Goal: Task Accomplishment & Management: Complete application form

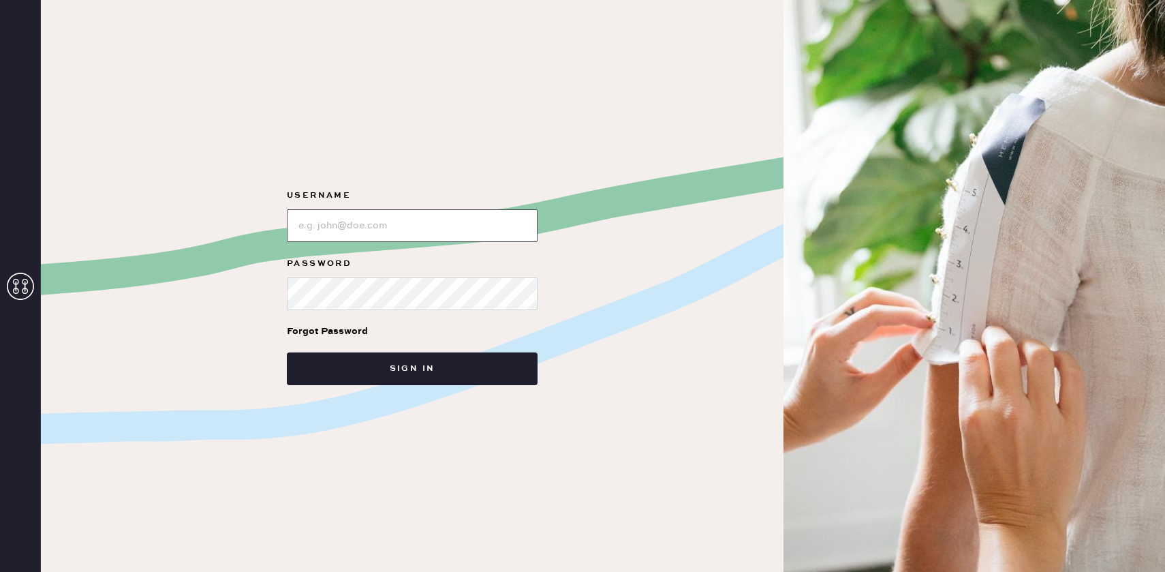
click at [381, 233] on input "loginName" at bounding box center [412, 225] width 251 height 33
type input "[EMAIL_ADDRESS][DOMAIN_NAME]"
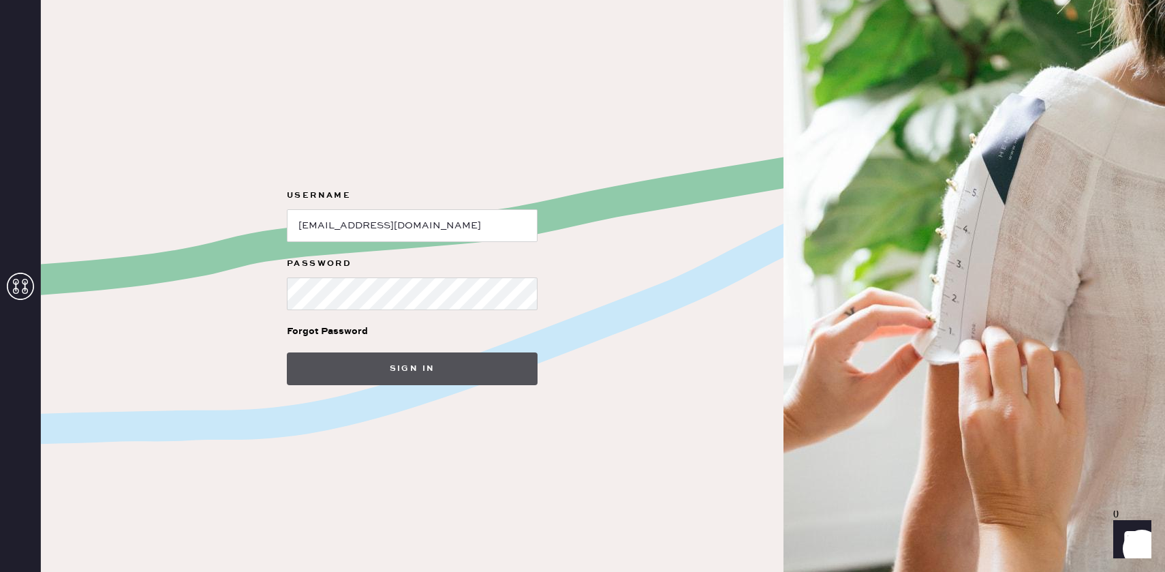
click at [392, 377] on button "Sign in" at bounding box center [412, 368] width 251 height 33
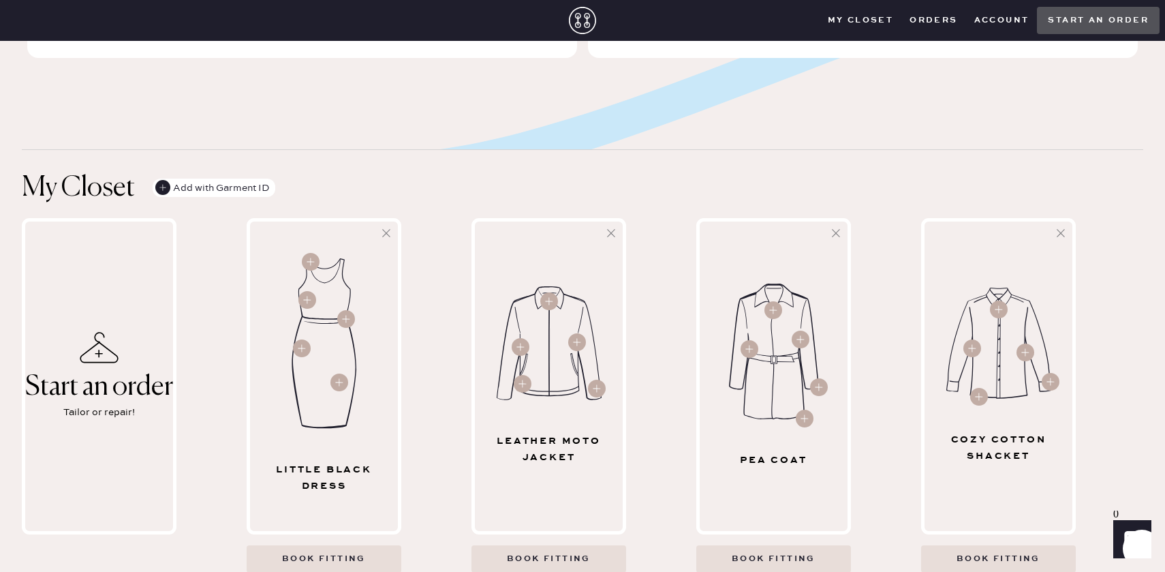
scroll to position [456, 0]
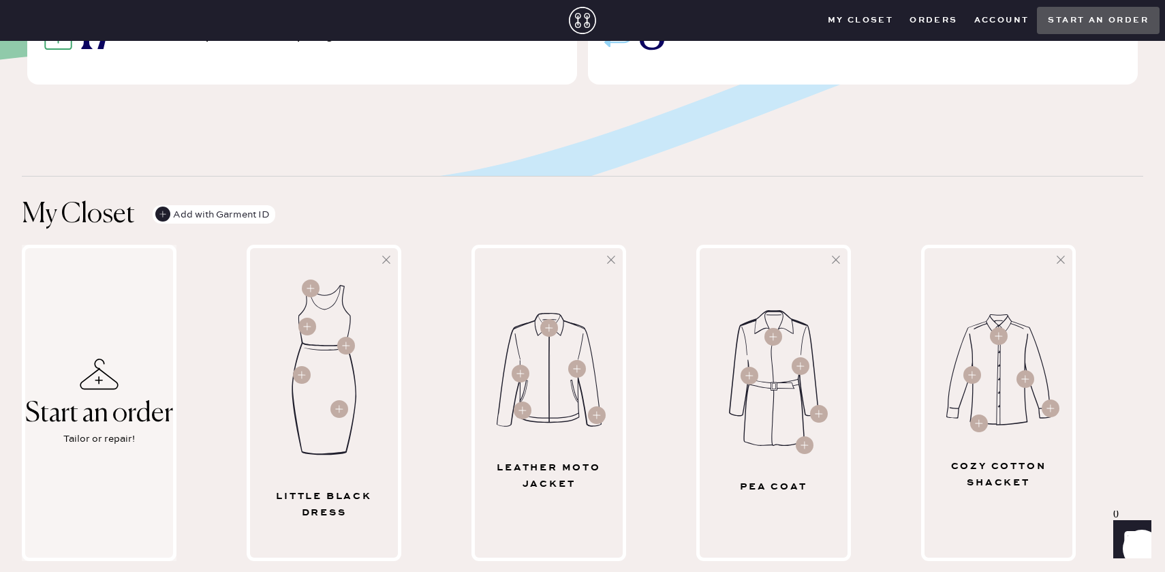
click at [155, 376] on div "Start an order Tailor or repair!" at bounding box center [99, 403] width 155 height 316
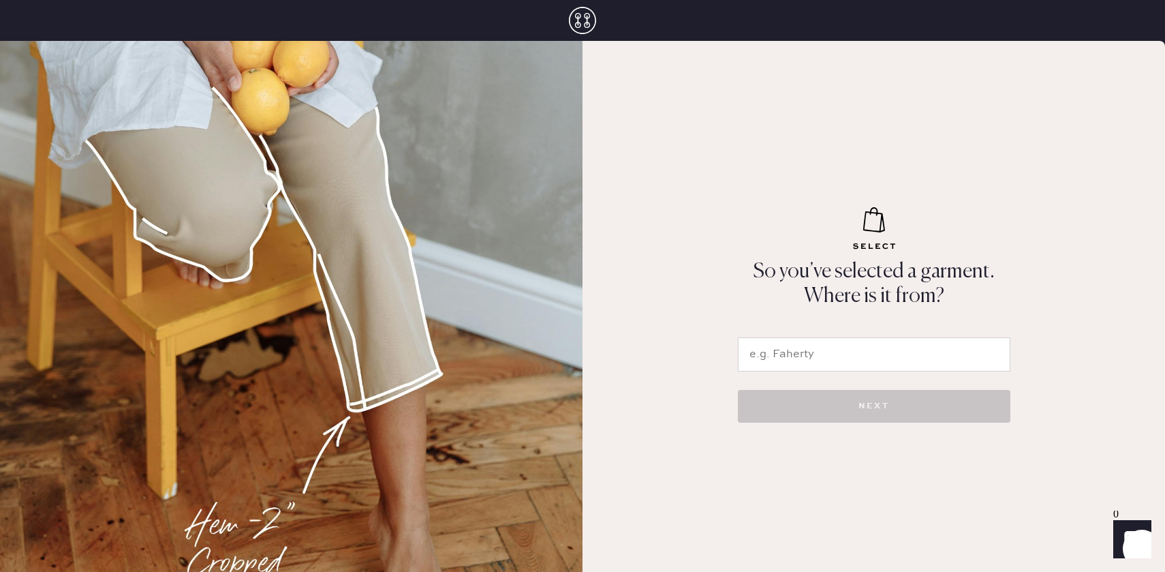
click at [805, 337] on input "text" at bounding box center [874, 354] width 272 height 34
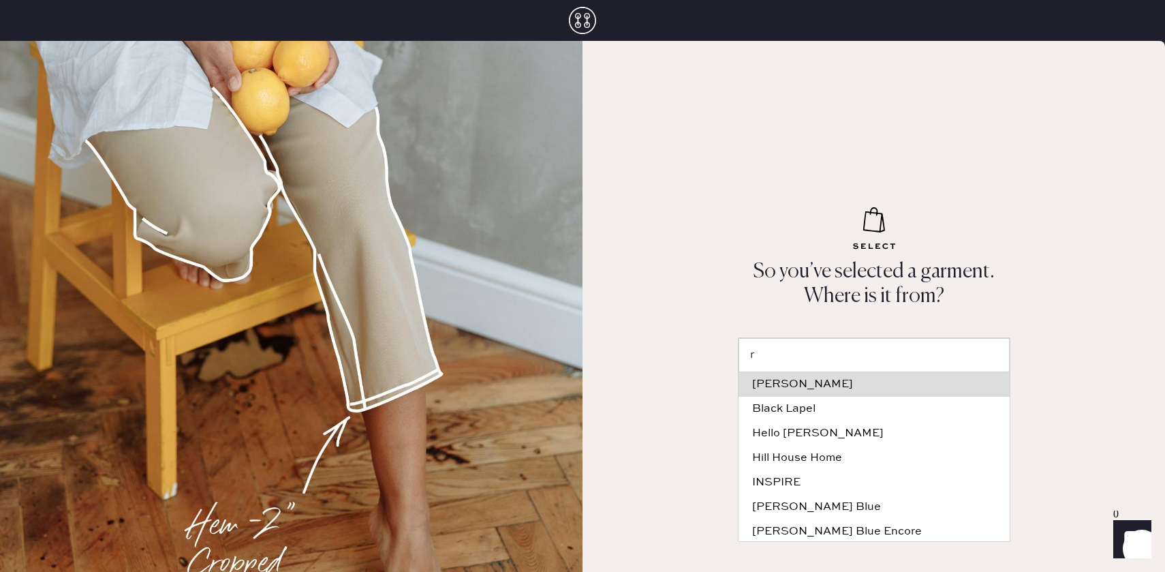
click at [805, 338] on input "r" at bounding box center [873, 355] width 271 height 34
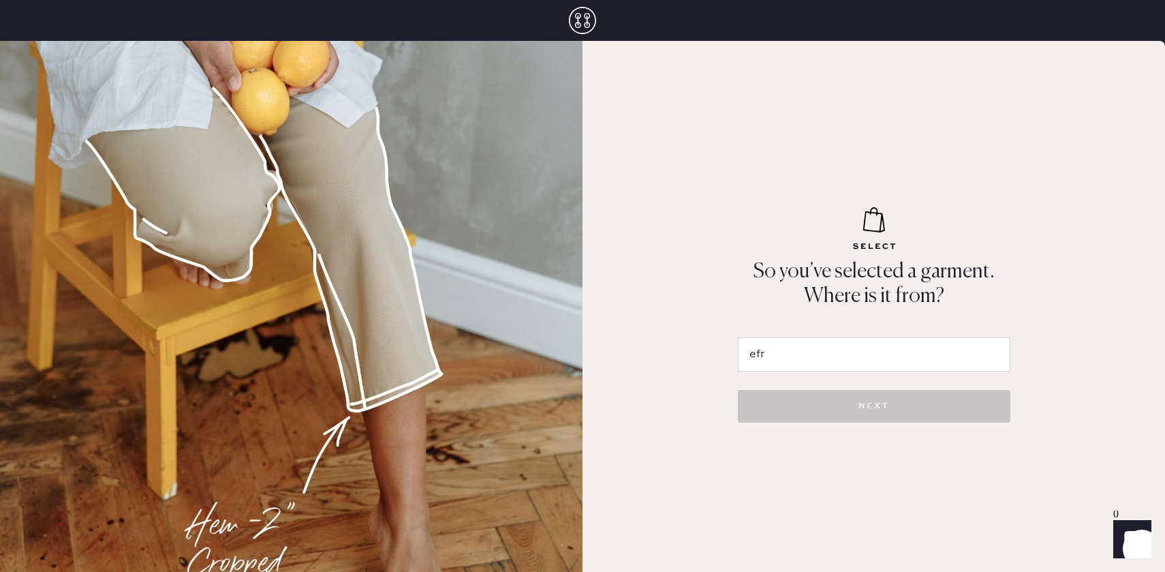
click at [782, 355] on input "efr" at bounding box center [874, 354] width 272 height 34
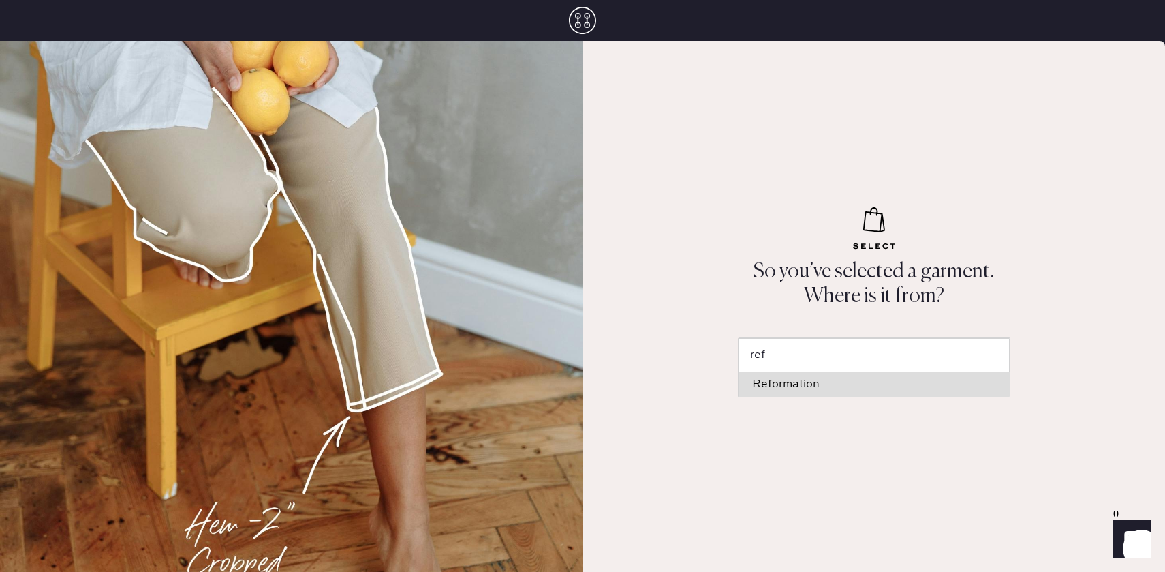
click at [776, 383] on div "Reformation" at bounding box center [874, 384] width 244 height 11
type input "Reformation"
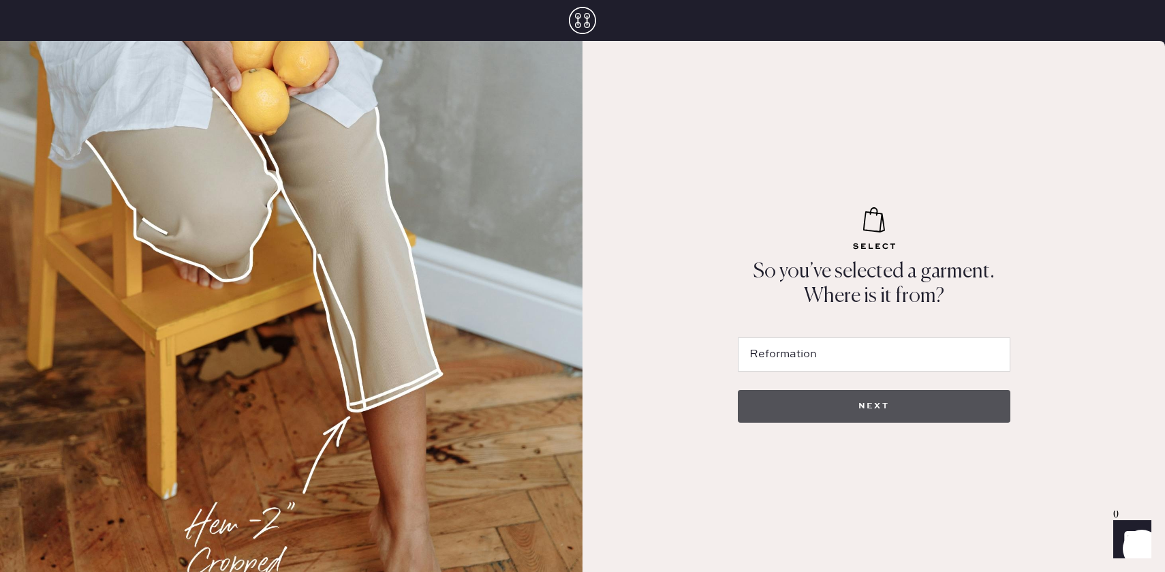
click at [783, 411] on button "NEXT" at bounding box center [874, 406] width 272 height 33
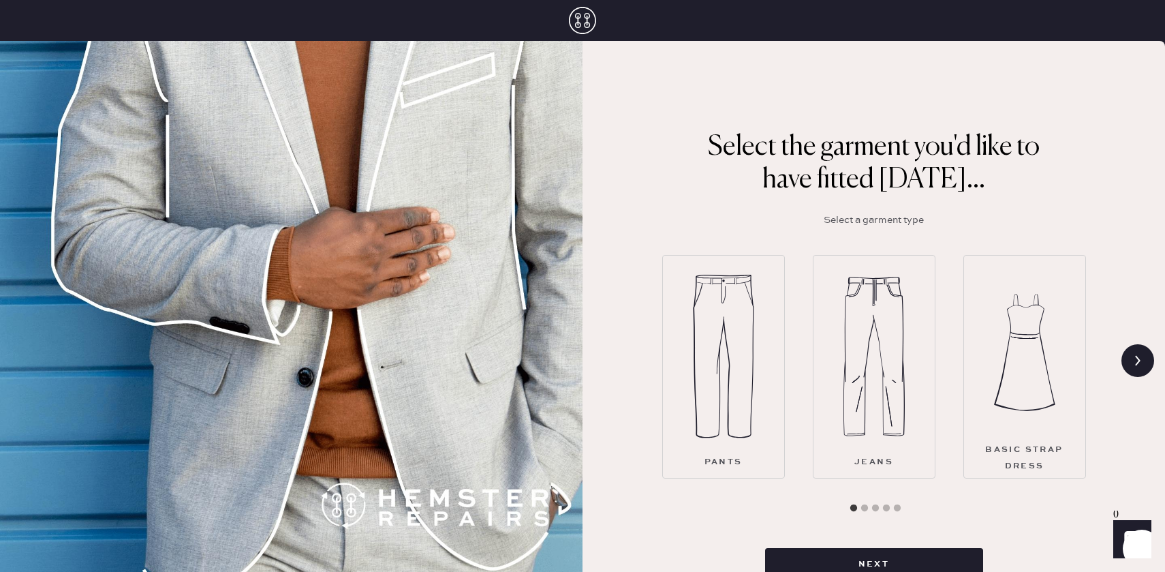
click at [1025, 396] on img at bounding box center [1024, 351] width 61 height 163
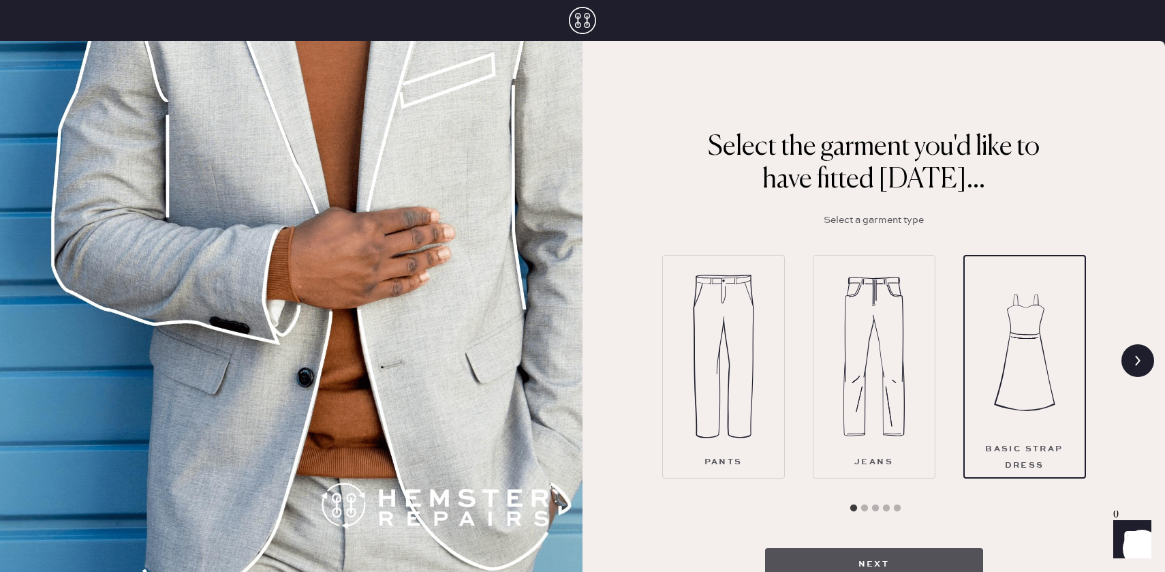
click at [914, 555] on button "Next" at bounding box center [874, 564] width 218 height 33
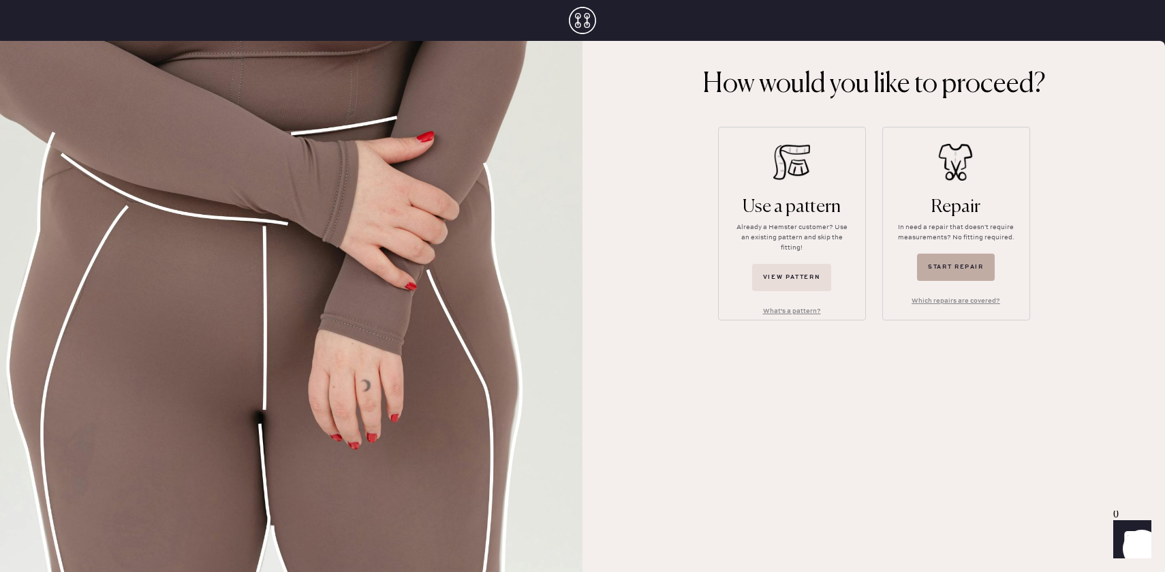
click at [931, 279] on button "Start repair" at bounding box center [956, 266] width 78 height 27
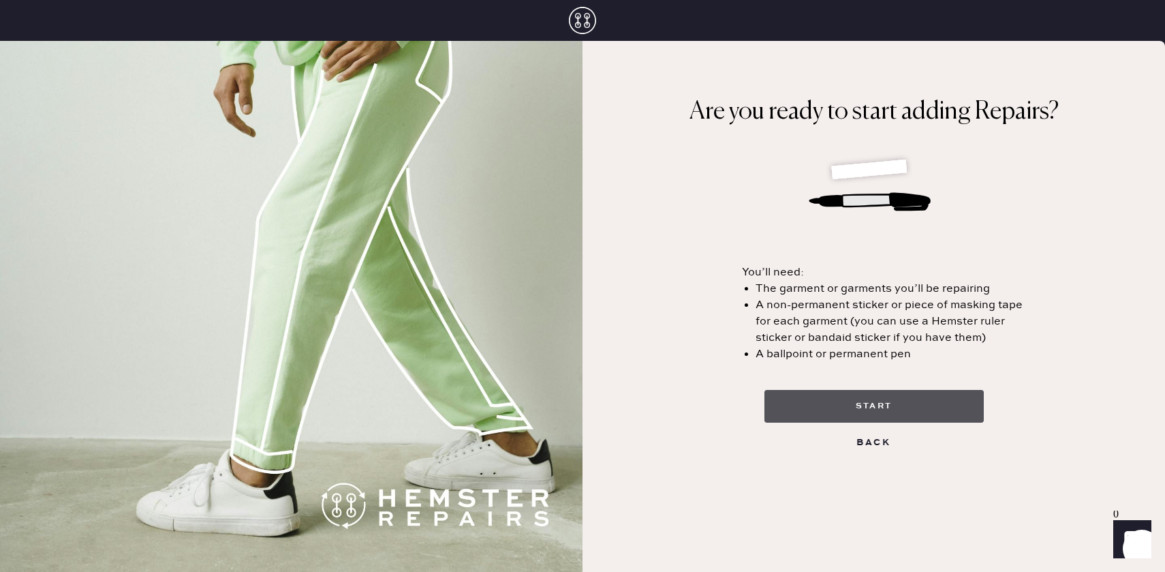
click at [911, 413] on button "start" at bounding box center [873, 406] width 219 height 33
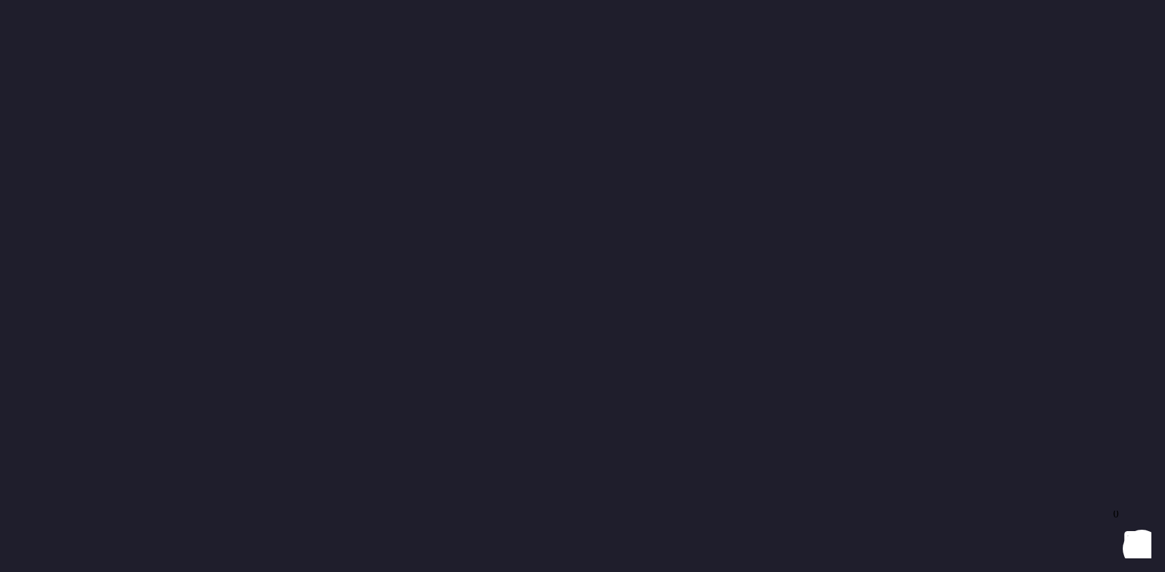
select select "6"
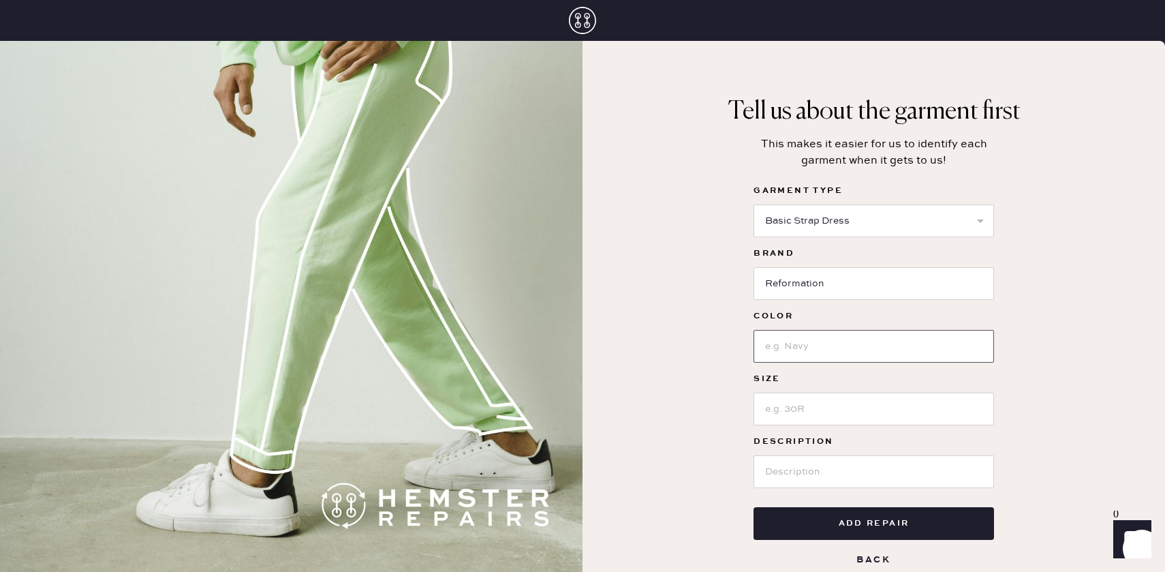
click at [863, 345] on input at bounding box center [873, 346] width 240 height 33
type input "Red"
click at [820, 411] on input at bounding box center [873, 408] width 240 height 33
type input "4"
click at [810, 472] on input at bounding box center [873, 471] width 240 height 33
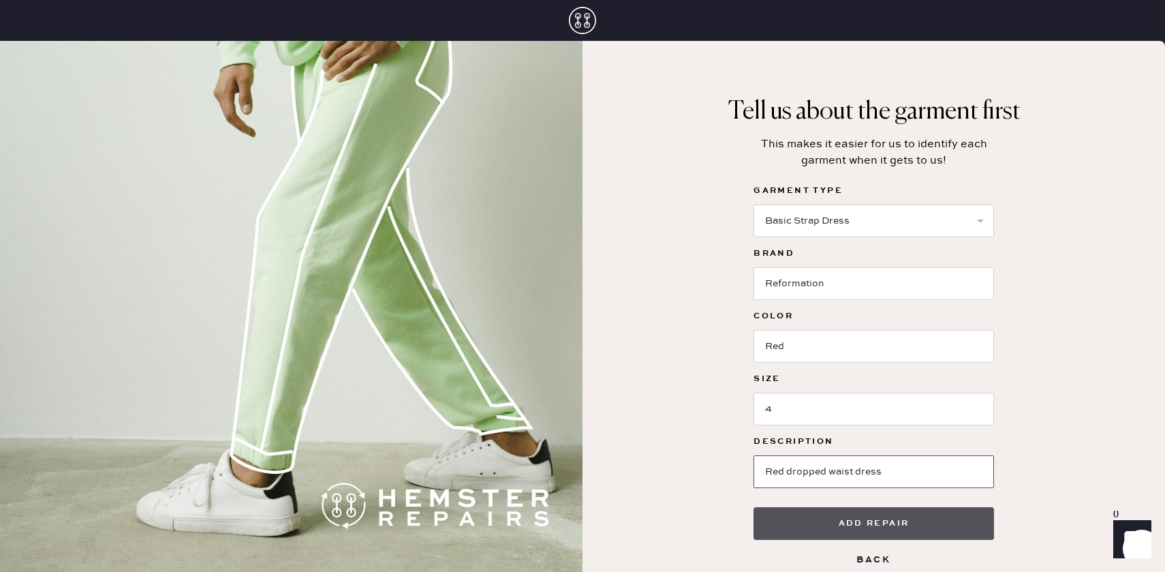
type input "Red dropped waist dress"
click at [808, 514] on button "Add repair" at bounding box center [873, 523] width 240 height 33
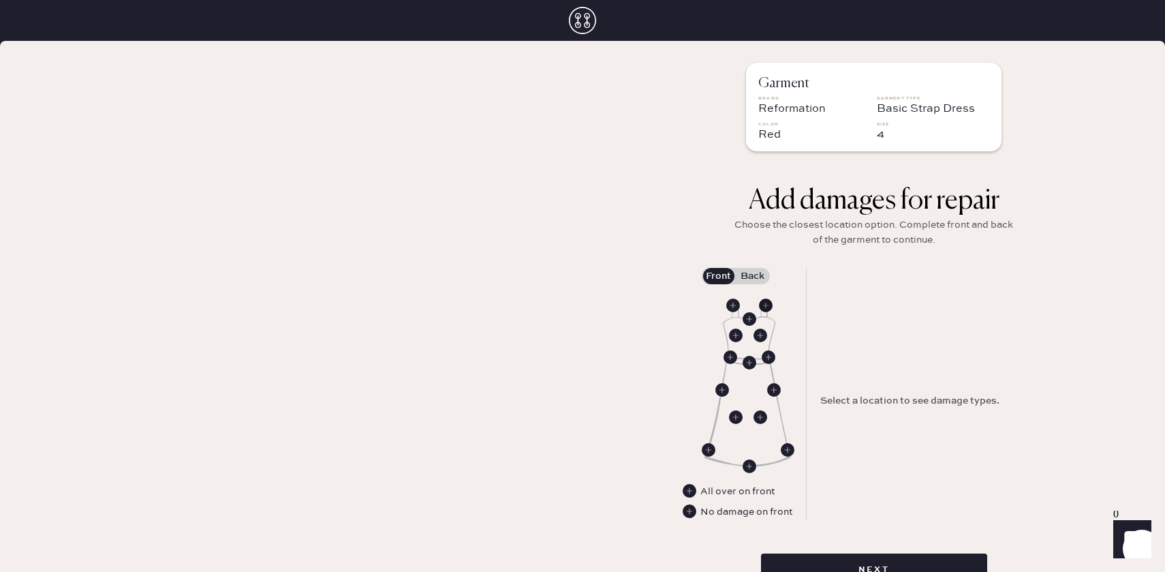
click at [766, 306] on use at bounding box center [766, 305] width 14 height 14
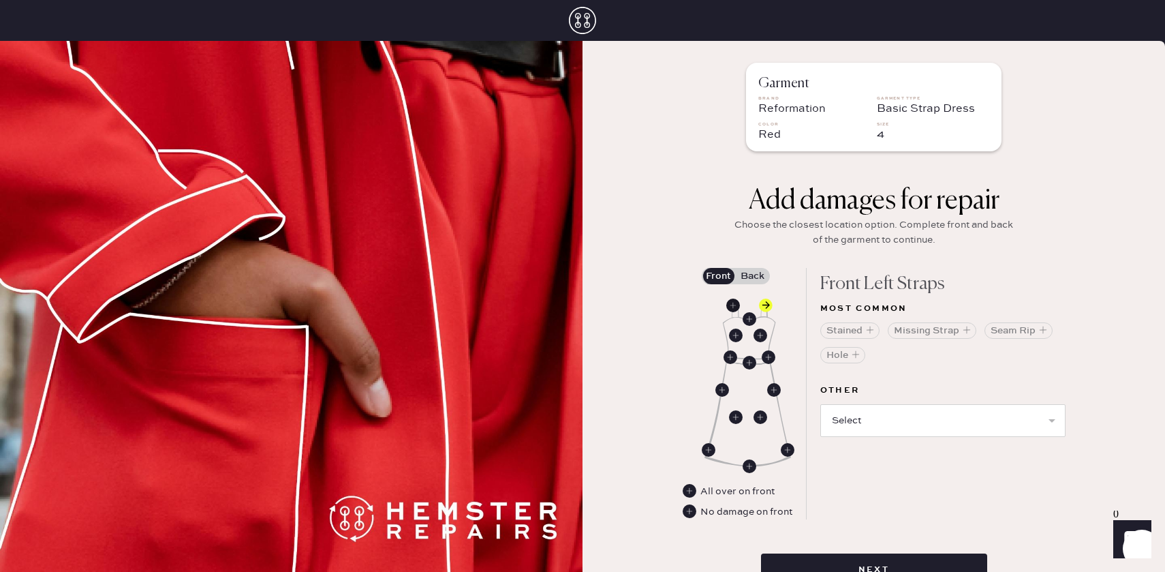
click at [732, 304] on use at bounding box center [733, 305] width 14 height 14
click at [948, 418] on select "Select Broken / Ripped Hem Broken Beads Broken Belt Loop Broken Button Broken C…" at bounding box center [942, 420] width 245 height 33
select select "1668"
click at [820, 404] on select "Select Broken / Ripped Hem Broken Beads Broken Belt Loop Broken Button Broken C…" at bounding box center [942, 420] width 245 height 33
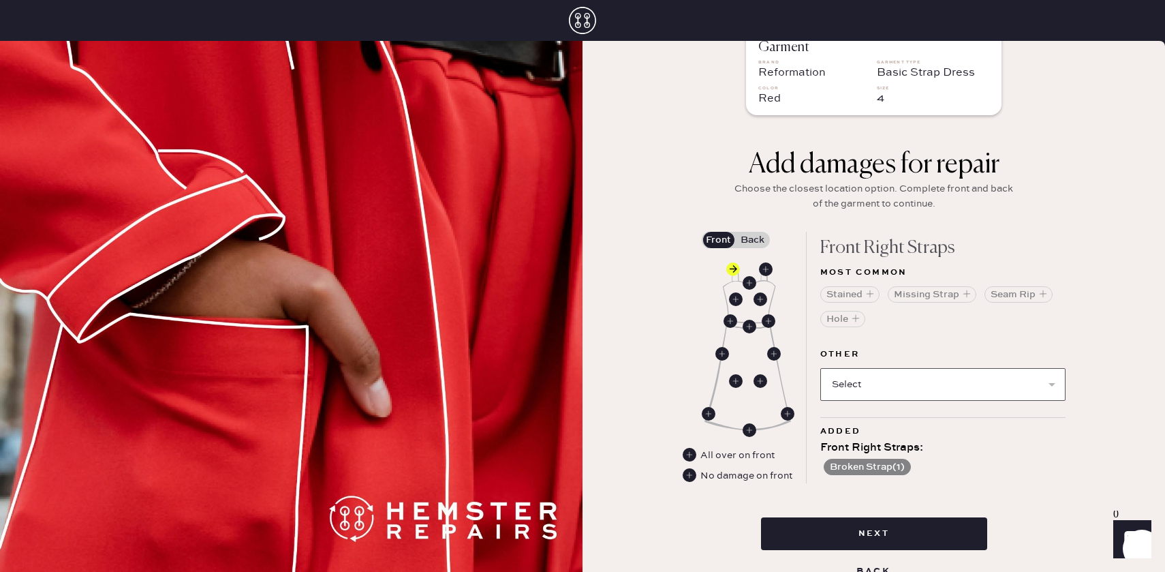
click at [905, 381] on select "Select Broken / Ripped Hem Broken Beads Broken Belt Loop Broken Button Broken C…" at bounding box center [942, 384] width 245 height 33
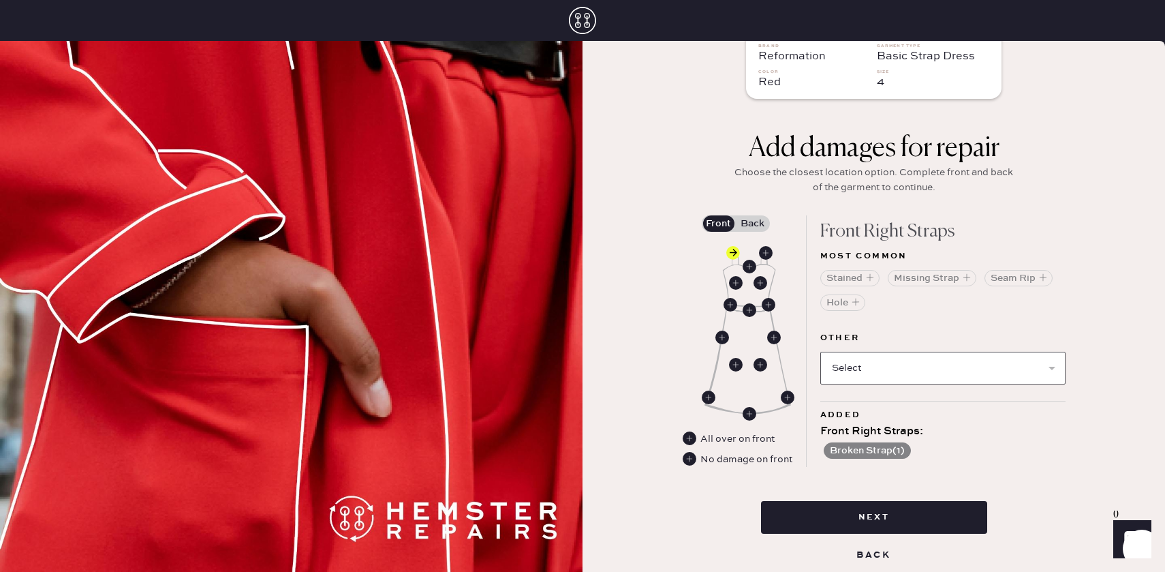
scroll to position [57, 0]
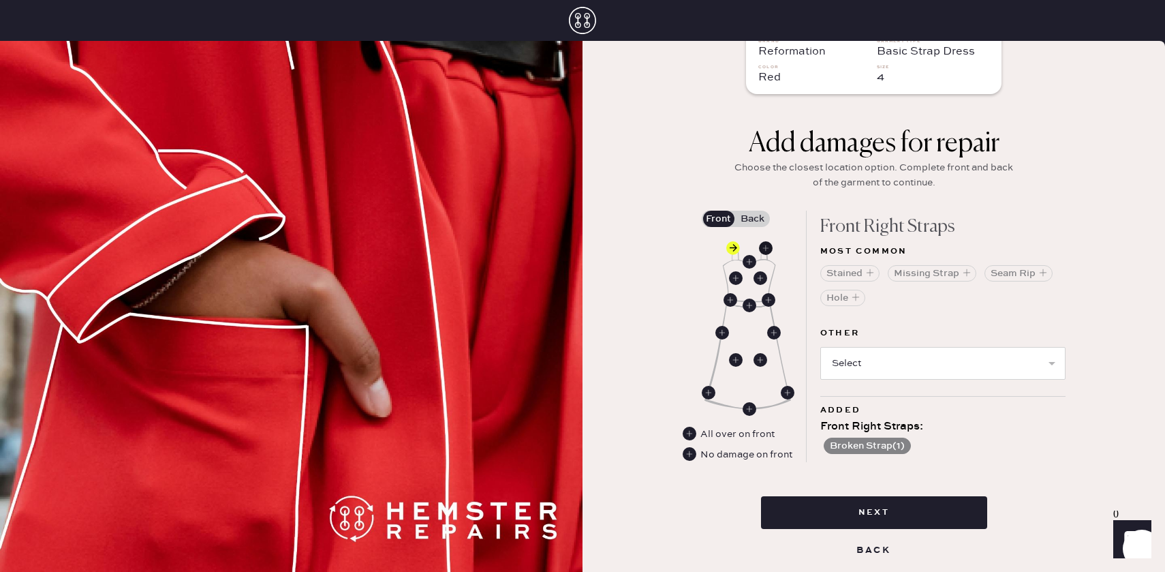
click at [765, 253] on use at bounding box center [766, 248] width 14 height 14
click at [871, 356] on select "Select Broken / Ripped Hem Broken Beads Broken Belt Loop Broken Button Broken C…" at bounding box center [942, 363] width 245 height 33
select select "1668"
click at [820, 347] on select "Select Broken / Ripped Hem Broken Beads Broken Belt Loop Broken Button Broken C…" at bounding box center [942, 363] width 245 height 33
select select
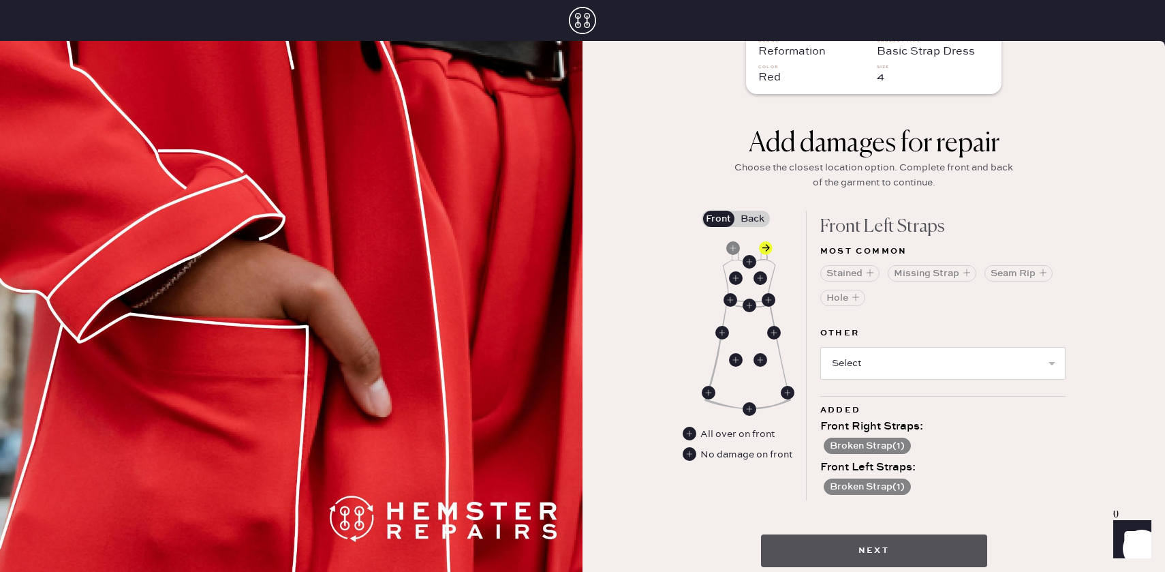
click at [873, 542] on button "Next" at bounding box center [874, 550] width 226 height 33
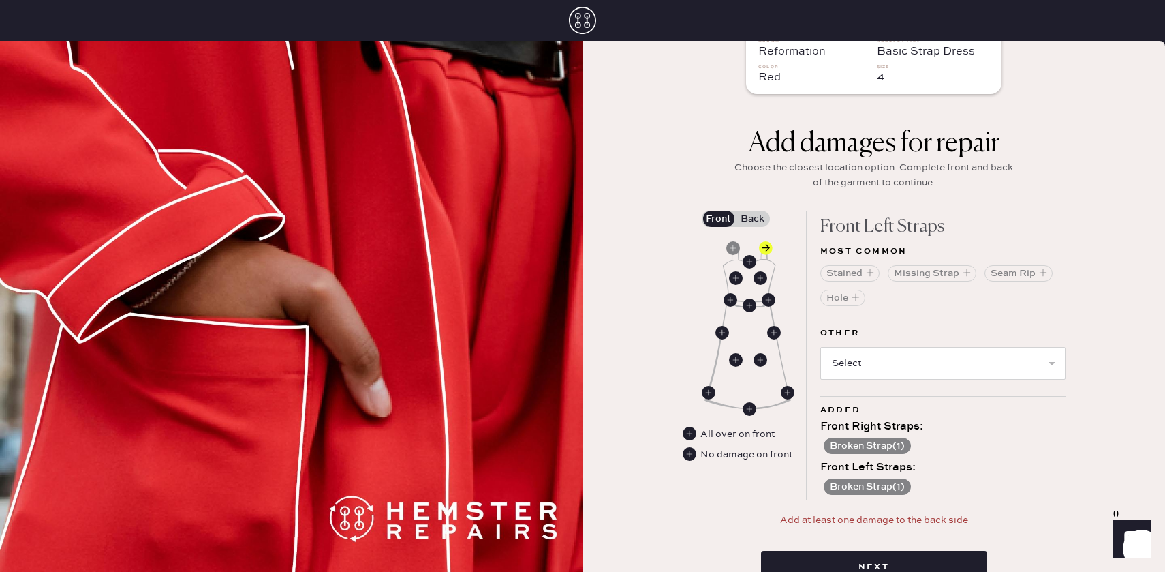
click at [756, 213] on label "Back" at bounding box center [753, 218] width 34 height 16
click at [753, 219] on input "Back" at bounding box center [753, 219] width 0 height 0
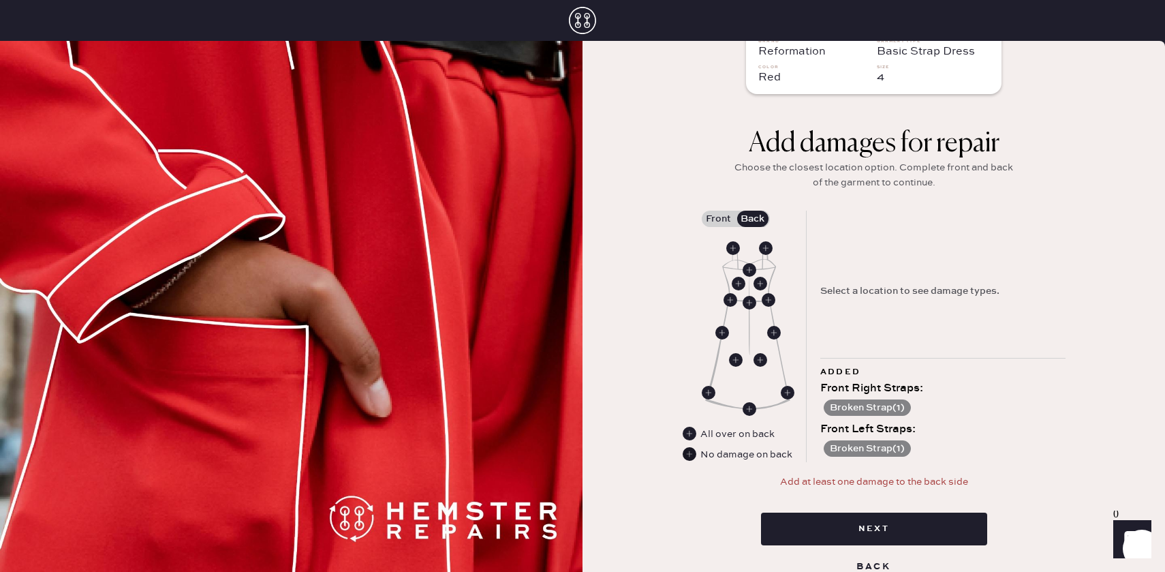
click at [691, 454] on use at bounding box center [690, 454] width 14 height 14
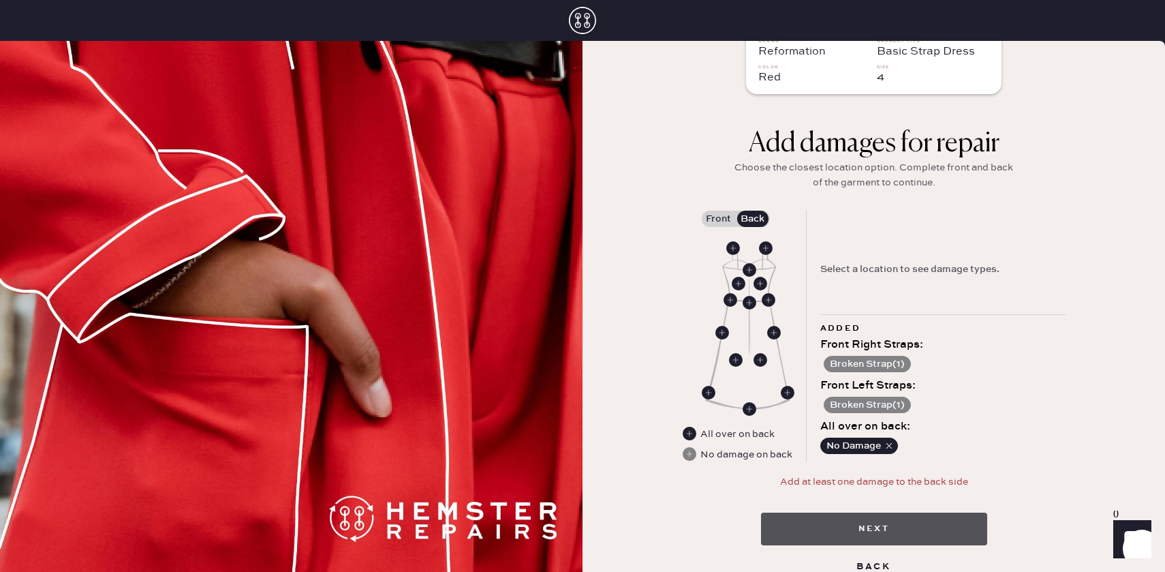
click at [868, 529] on button "Next" at bounding box center [874, 528] width 226 height 33
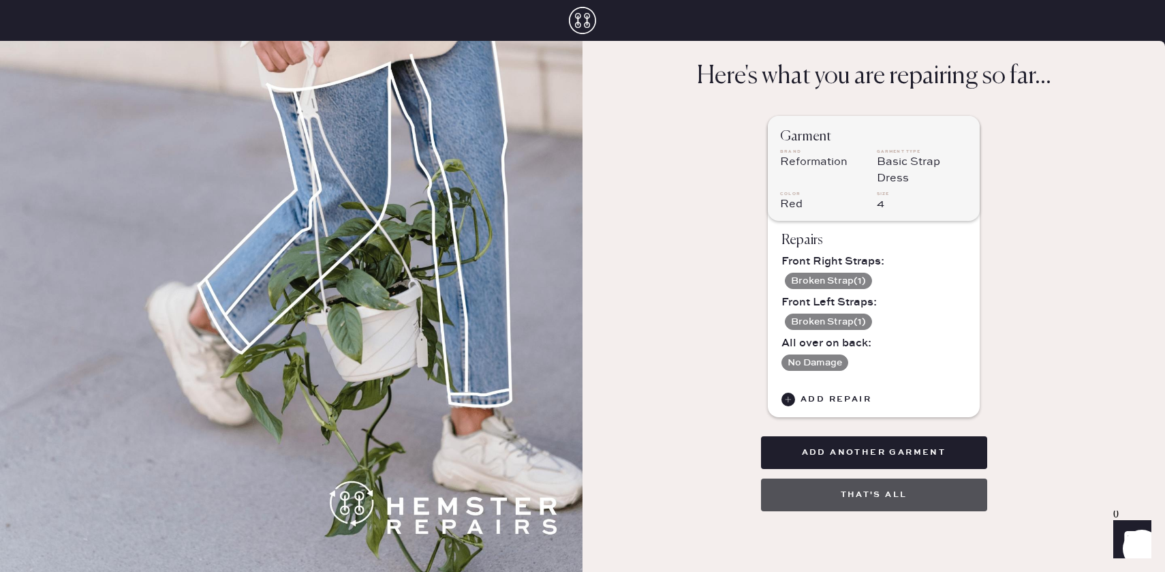
click at [874, 497] on button "That's all" at bounding box center [874, 494] width 226 height 33
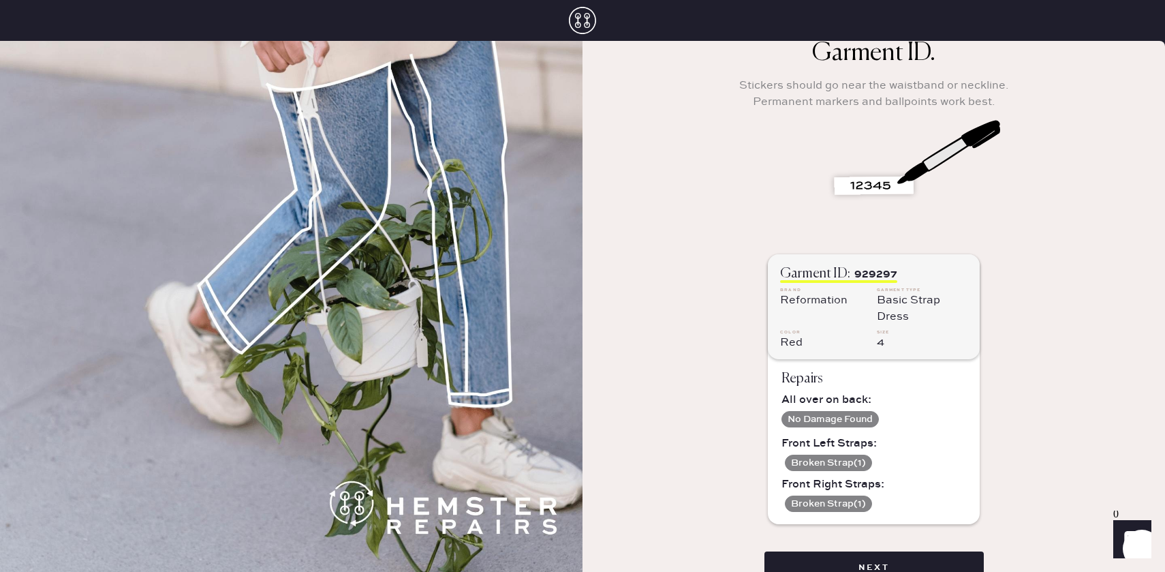
scroll to position [183, 0]
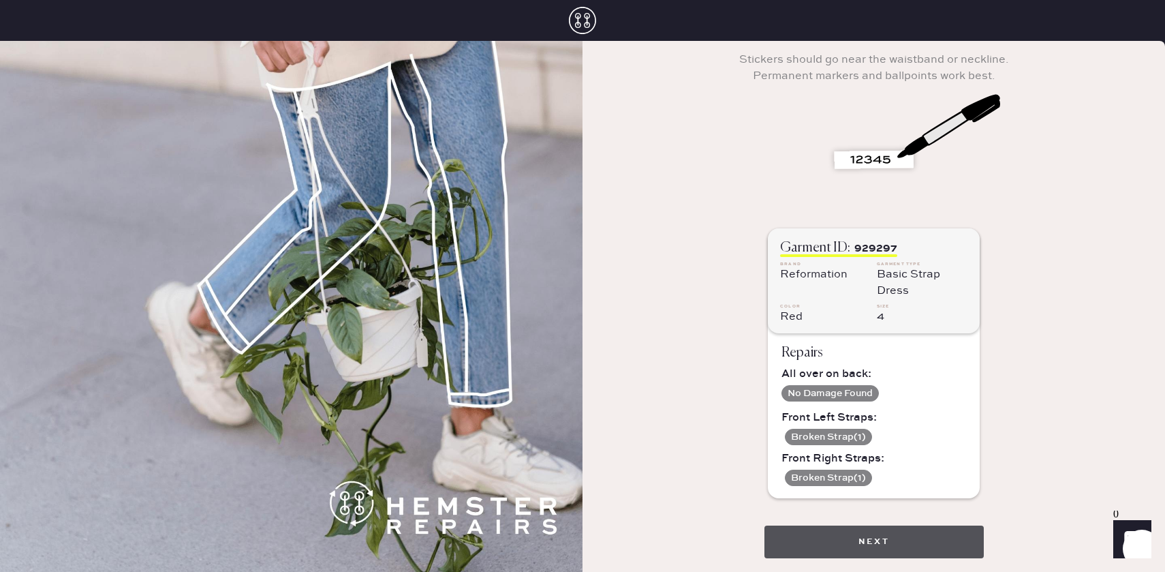
click at [882, 539] on button "Next" at bounding box center [873, 541] width 219 height 33
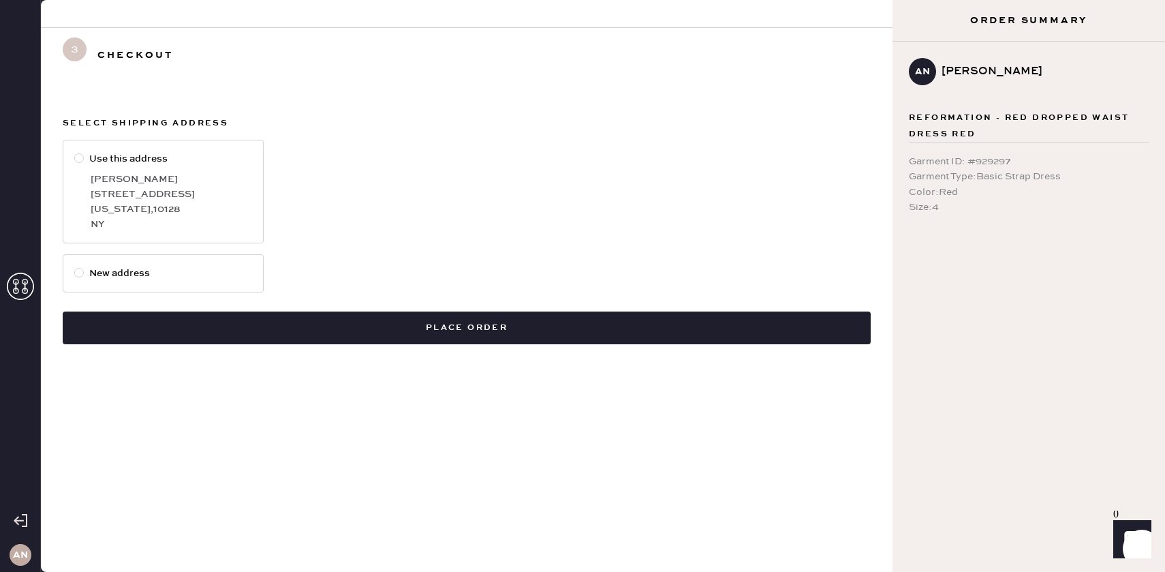
click at [87, 193] on label "Use this address [PERSON_NAME] [STREET_ADDRESS][US_STATE]" at bounding box center [163, 192] width 201 height 104
click at [75, 152] on input "Use this address" at bounding box center [74, 151] width 1 height 1
radio input "true"
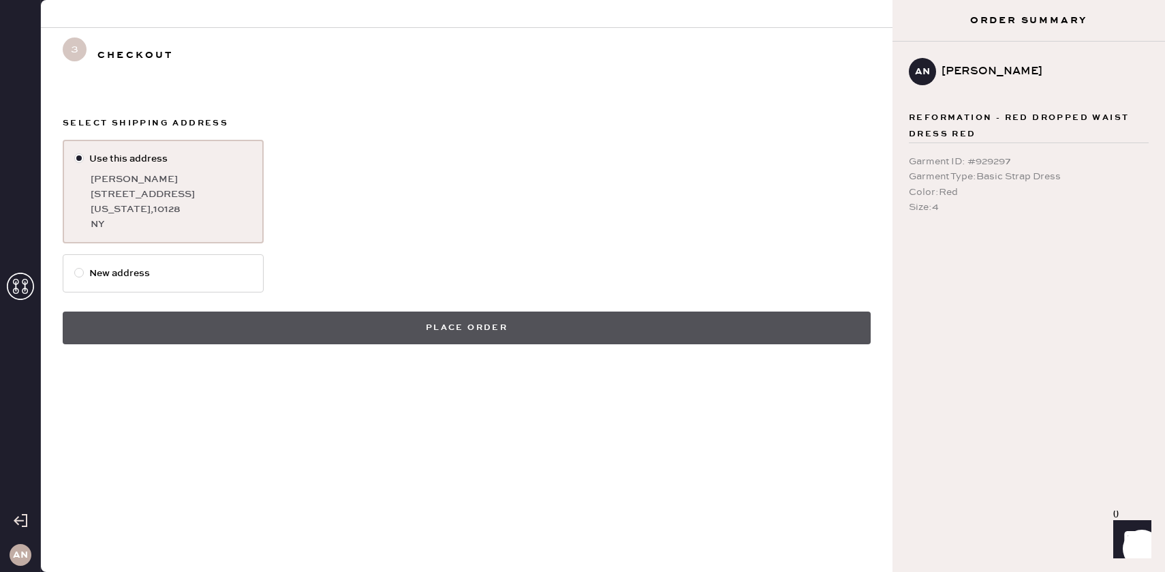
click at [367, 325] on button "Place order" at bounding box center [467, 327] width 808 height 33
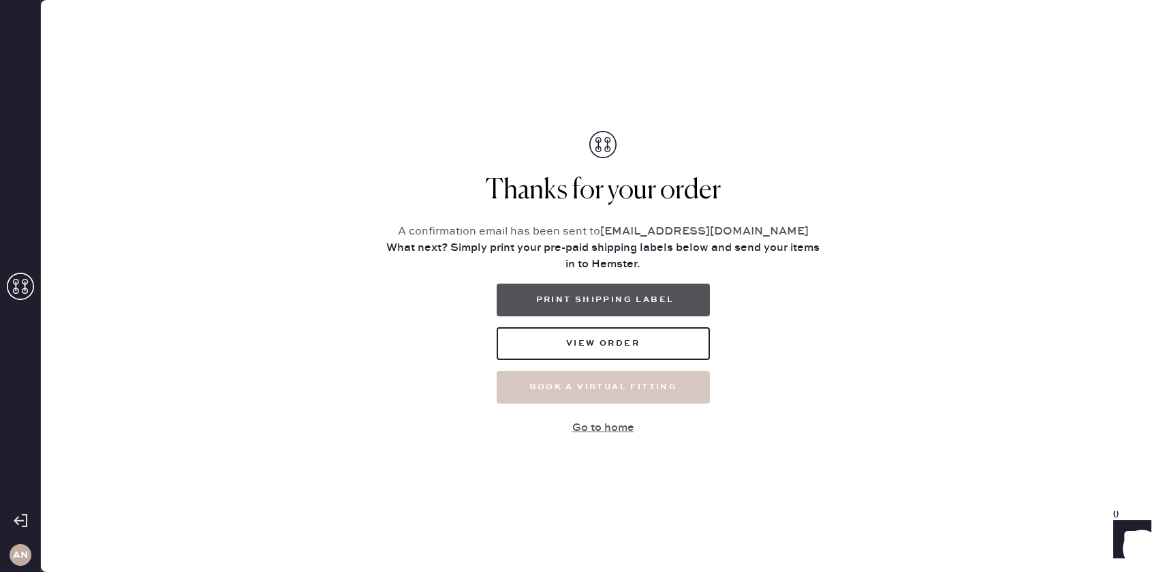
click at [646, 298] on button "Print Shipping Label" at bounding box center [603, 299] width 213 height 33
click at [601, 428] on button "Go to home" at bounding box center [603, 427] width 116 height 27
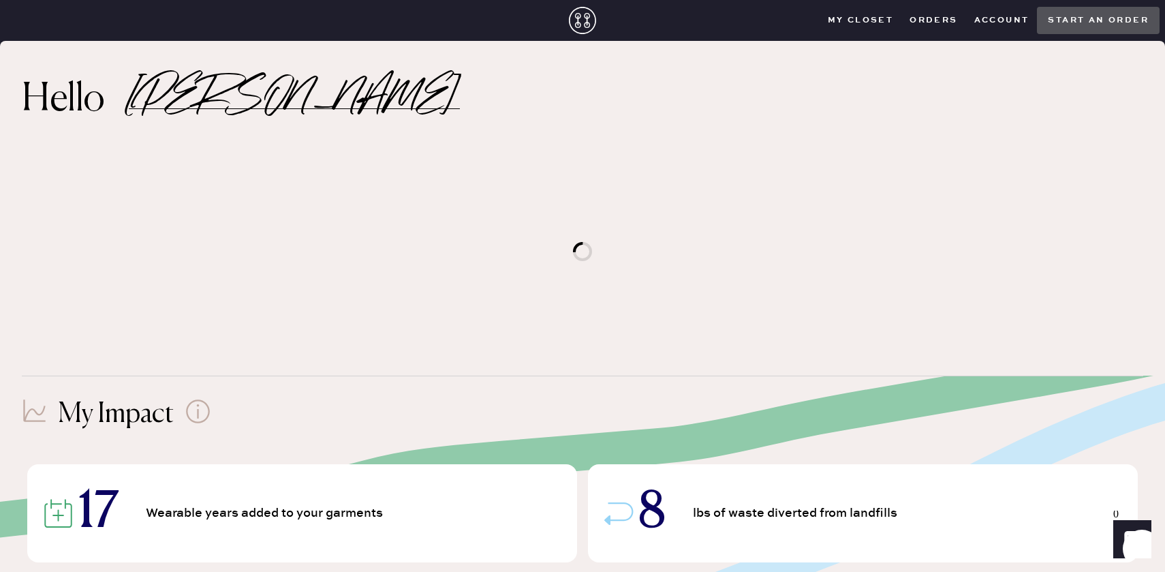
click at [942, 12] on button "Orders" at bounding box center [933, 20] width 64 height 20
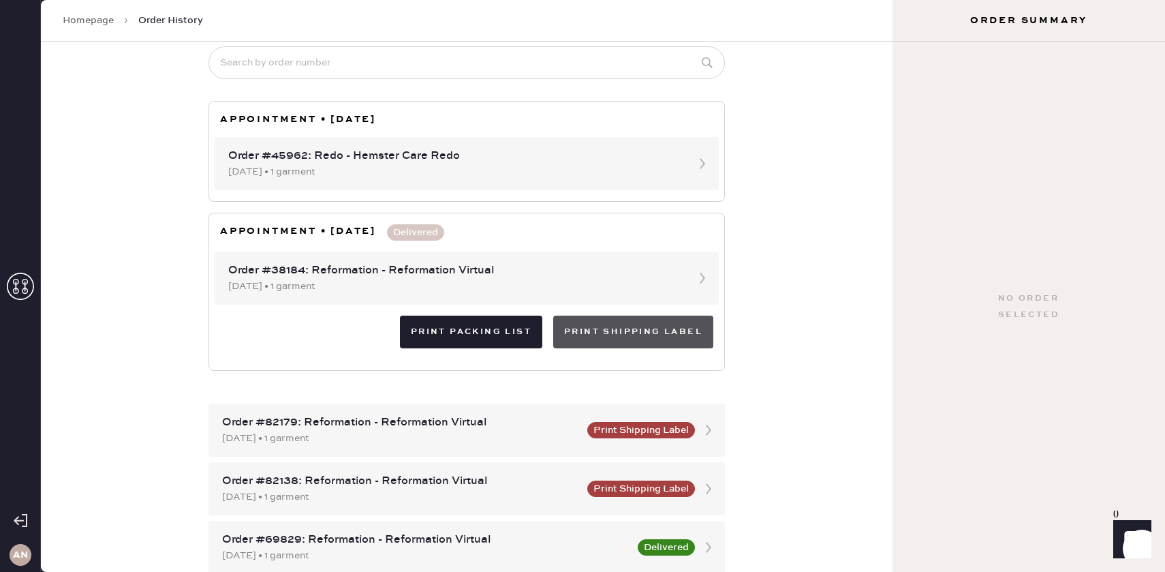
scroll to position [124, 0]
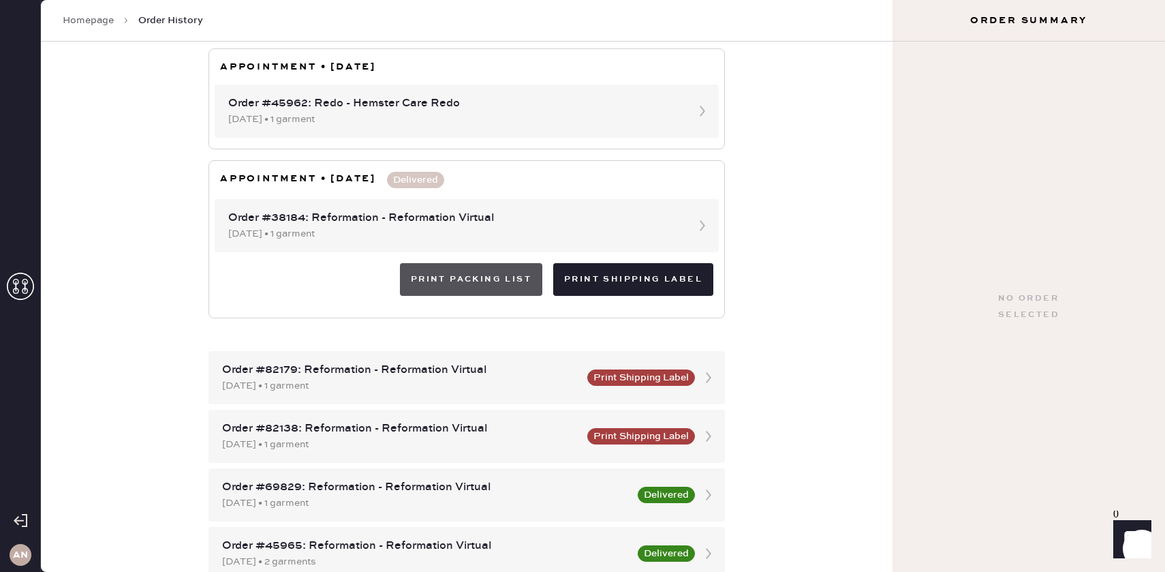
click at [510, 292] on button "Print Packing List" at bounding box center [471, 279] width 142 height 33
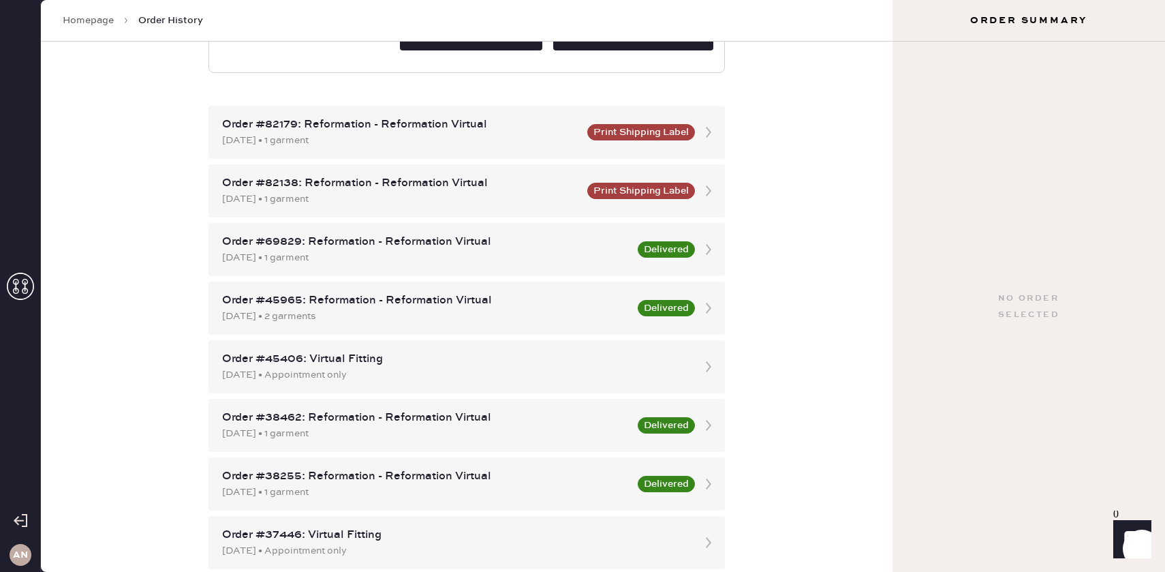
scroll to position [328, 0]
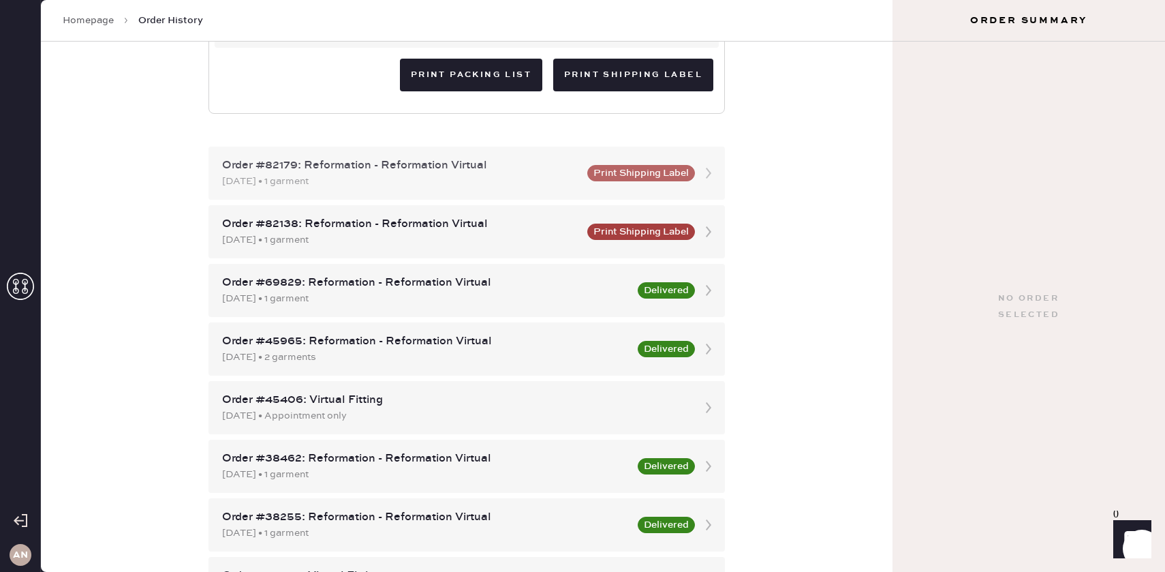
click at [518, 195] on div "Order #82179: Reformation - Reformation Virtual [DATE] • 1 garment Print Shippi…" at bounding box center [466, 172] width 516 height 53
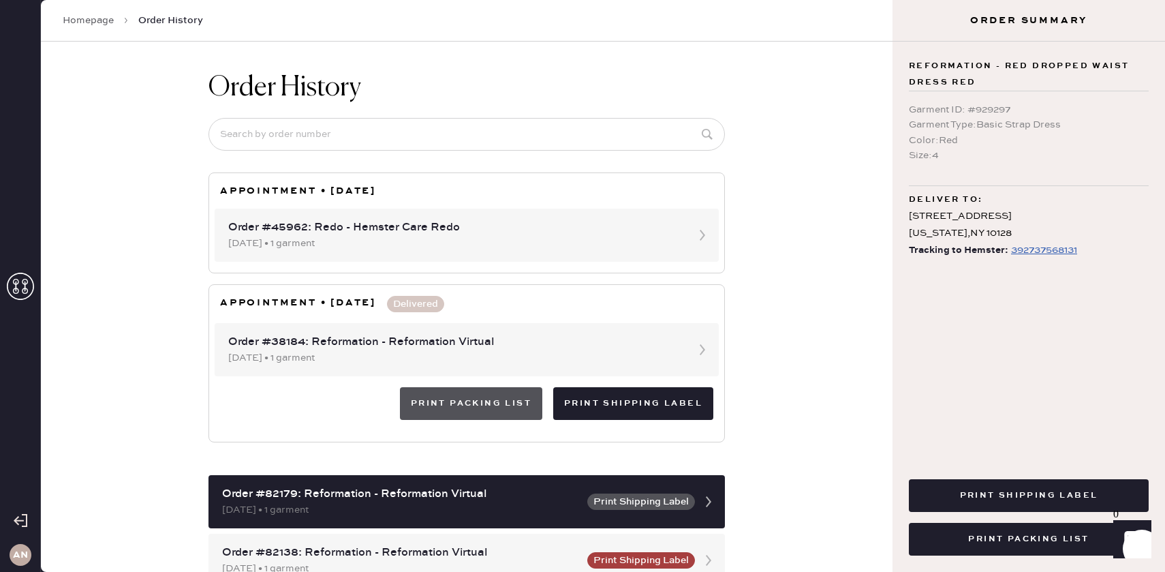
click at [503, 399] on button "Print Packing List" at bounding box center [471, 403] width 142 height 33
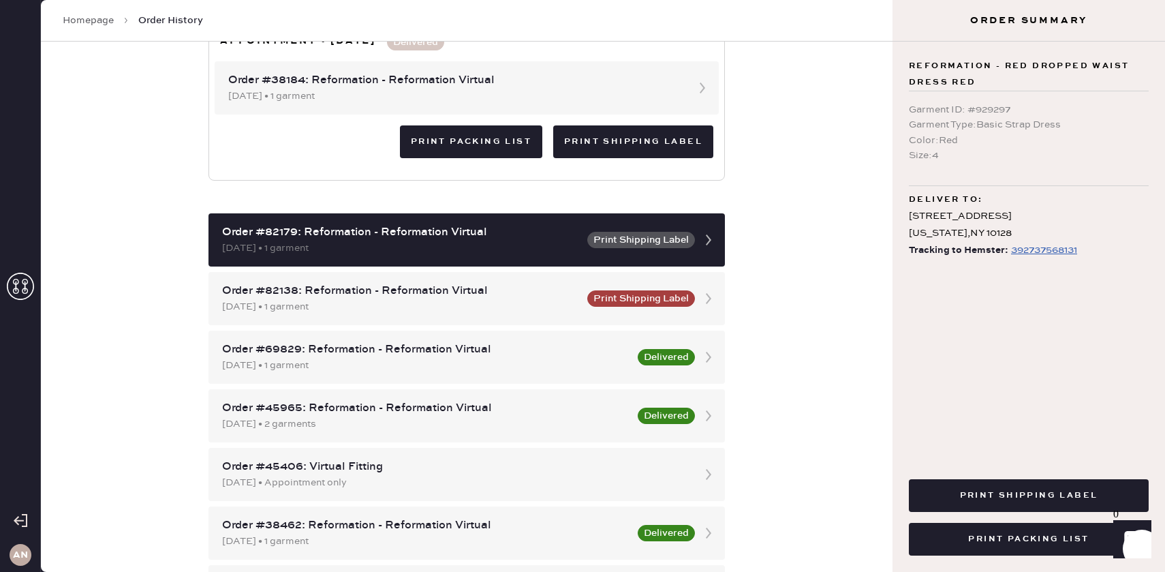
scroll to position [343, 0]
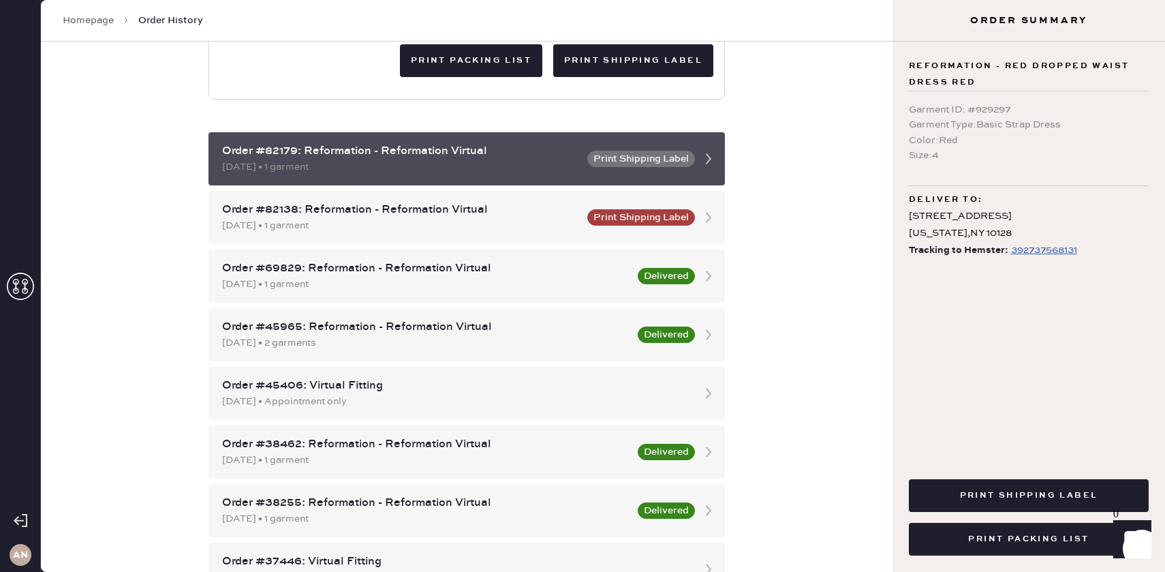
click at [714, 163] on icon at bounding box center [708, 158] width 27 height 27
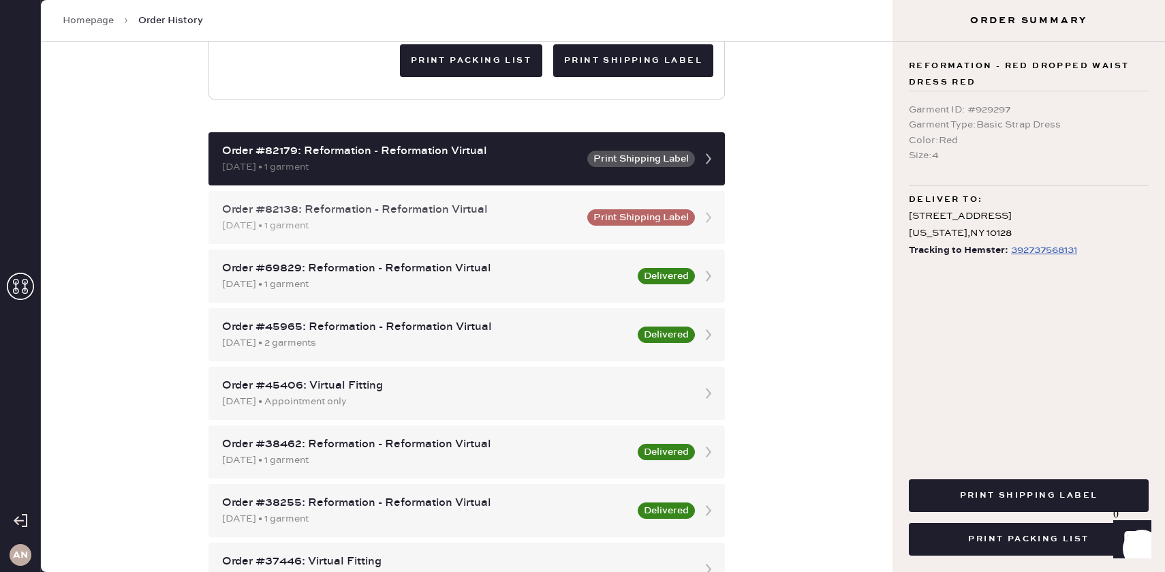
click at [481, 211] on div "Order #82138: Reformation - Reformation Virtual" at bounding box center [400, 210] width 357 height 16
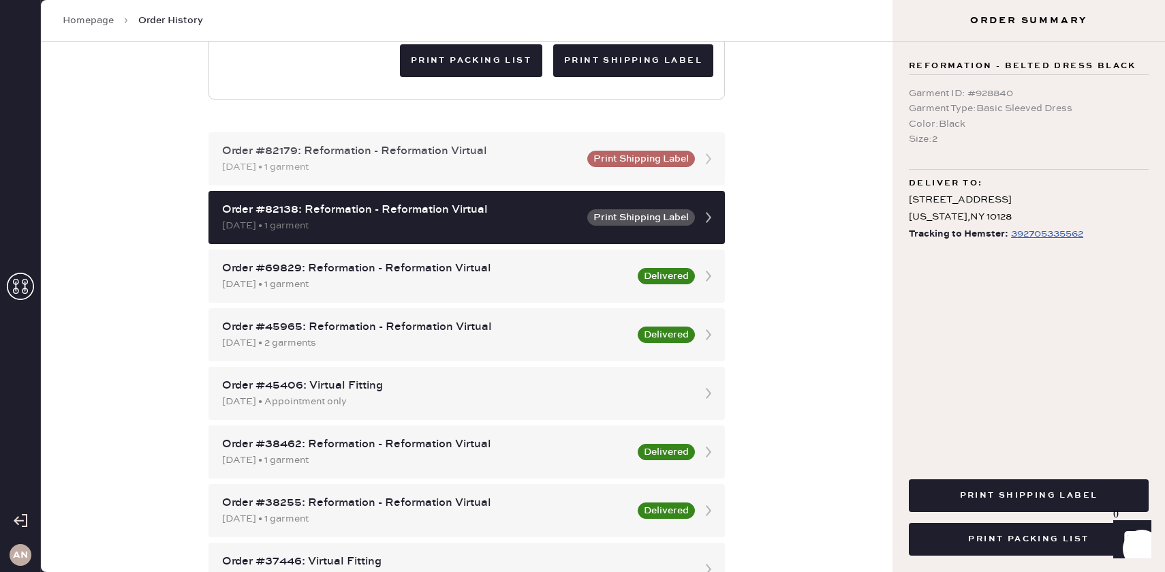
click at [542, 183] on div "Order #82179: Reformation - Reformation Virtual [DATE] • 1 garment Print Shippi…" at bounding box center [466, 158] width 516 height 53
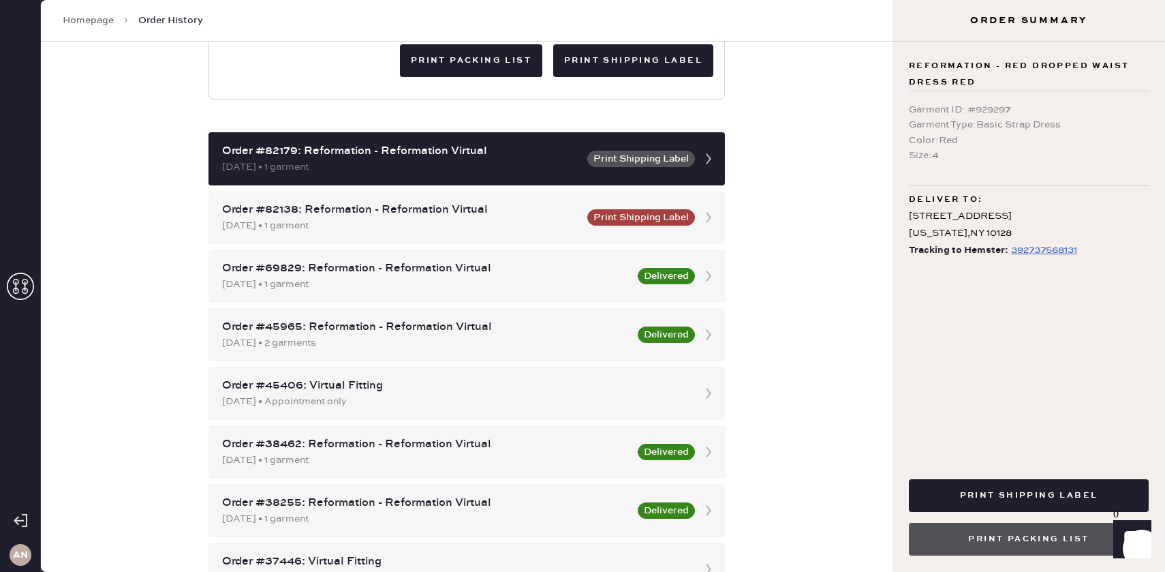
click at [979, 533] on button "Print Packing List" at bounding box center [1029, 538] width 240 height 33
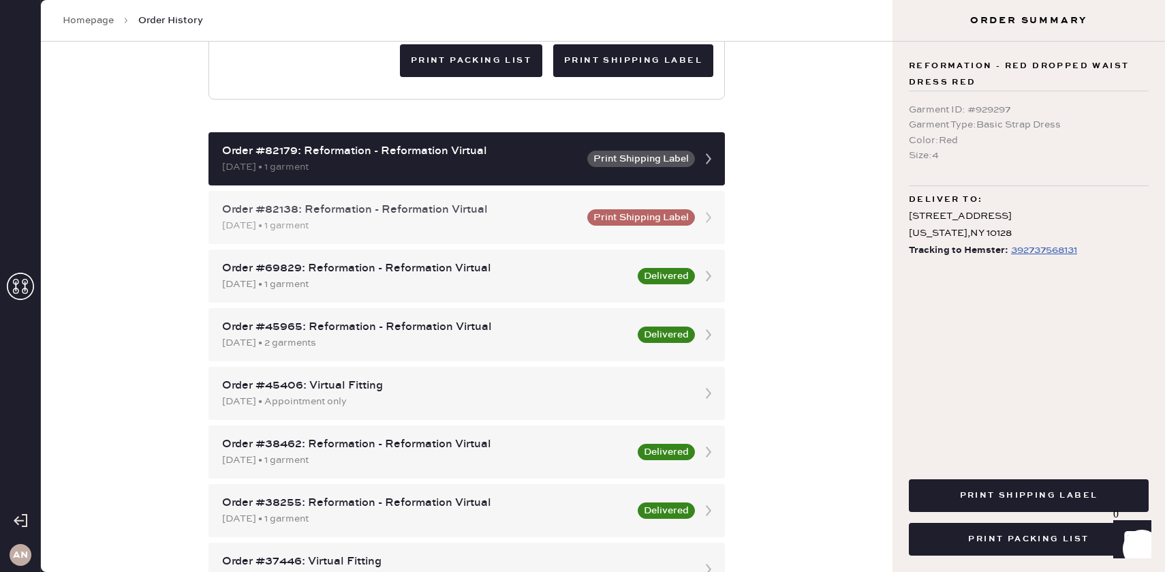
click at [542, 215] on div "Order #82138: Reformation - Reformation Virtual" at bounding box center [400, 210] width 357 height 16
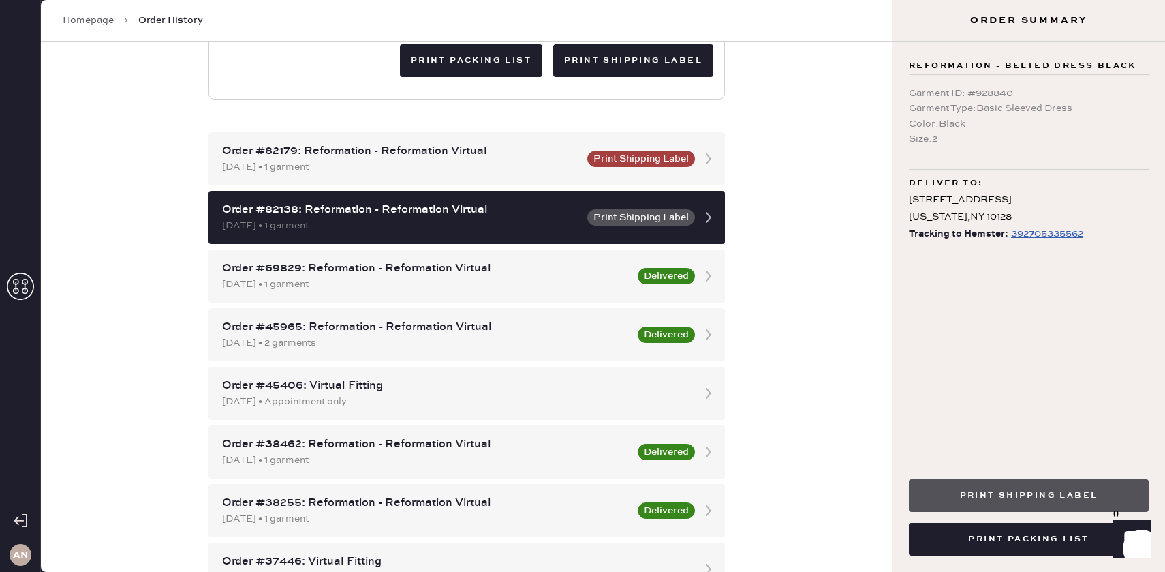
click at [1002, 507] on button "Print Shipping Label" at bounding box center [1029, 495] width 240 height 33
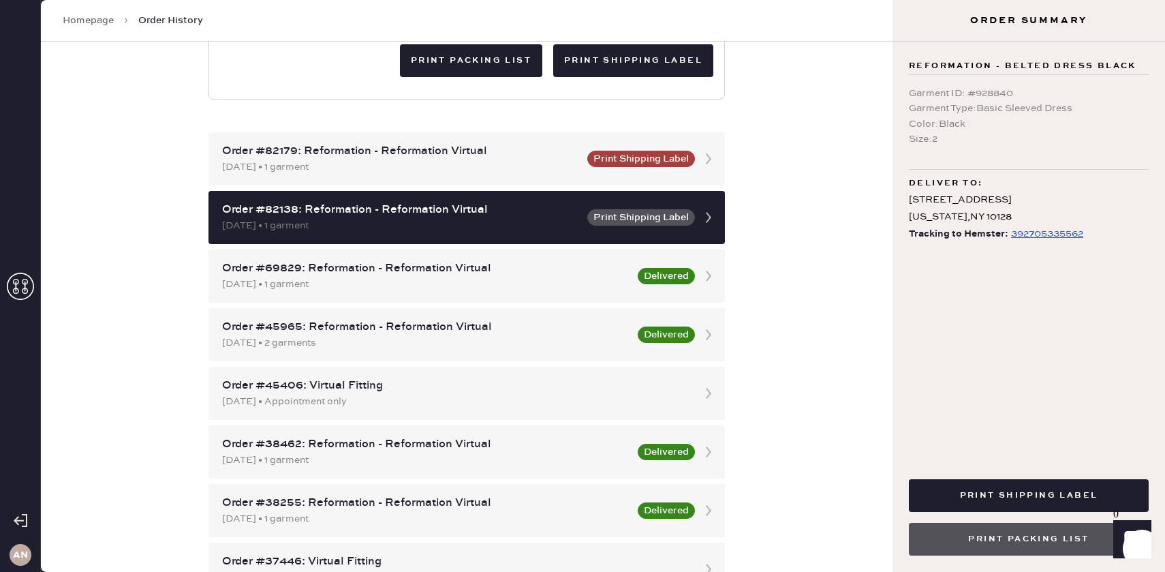
click at [977, 544] on button "Print Packing List" at bounding box center [1029, 538] width 240 height 33
click at [962, 543] on button "Print Packing List" at bounding box center [1029, 538] width 240 height 33
click at [482, 277] on div "[DATE] • 1 garment" at bounding box center [425, 284] width 407 height 15
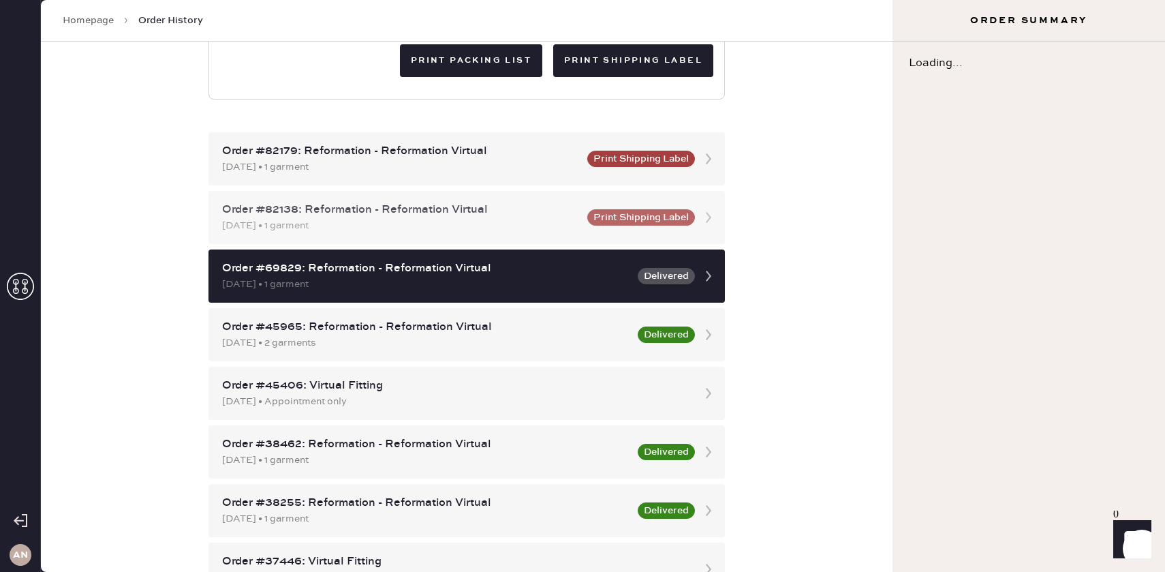
click at [486, 230] on div "[DATE] • 1 garment" at bounding box center [400, 225] width 357 height 15
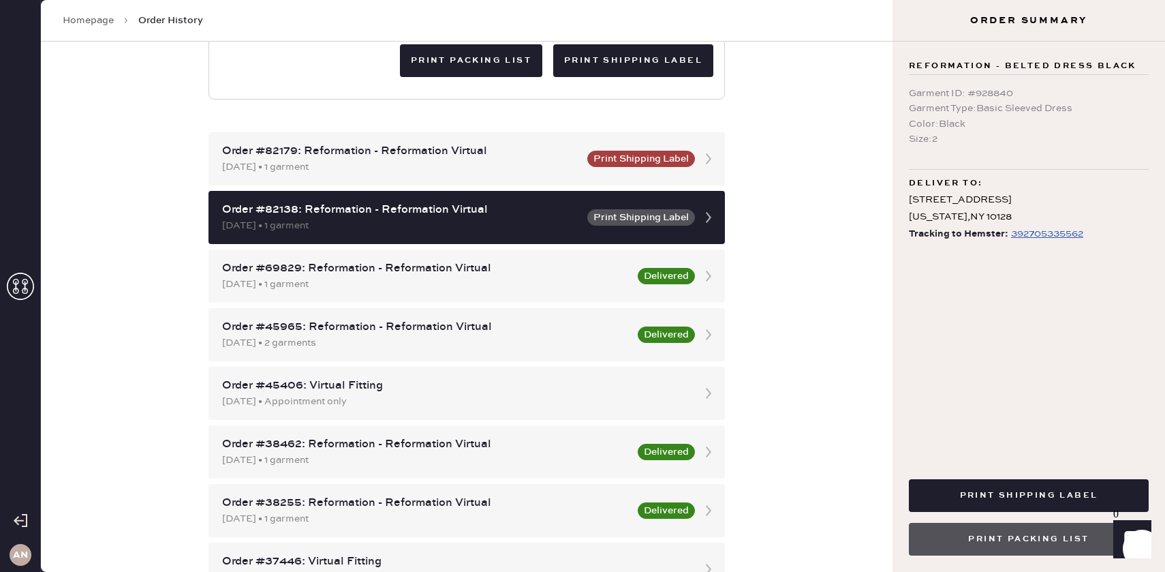
click at [1045, 531] on button "Print Packing List" at bounding box center [1029, 538] width 240 height 33
